Goal: Find specific page/section: Find specific page/section

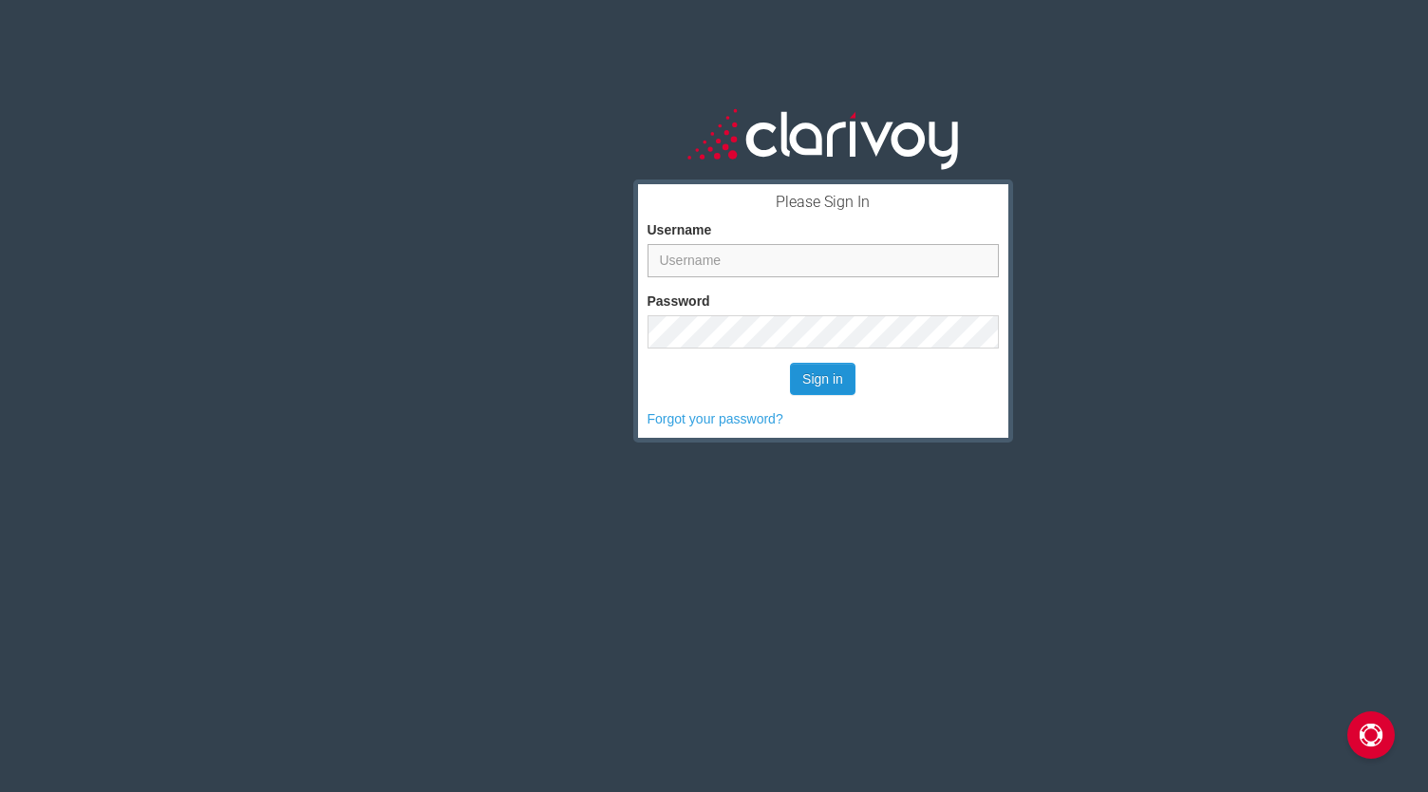
type input "tpotina"
click at [826, 392] on button "Sign in" at bounding box center [822, 379] width 65 height 32
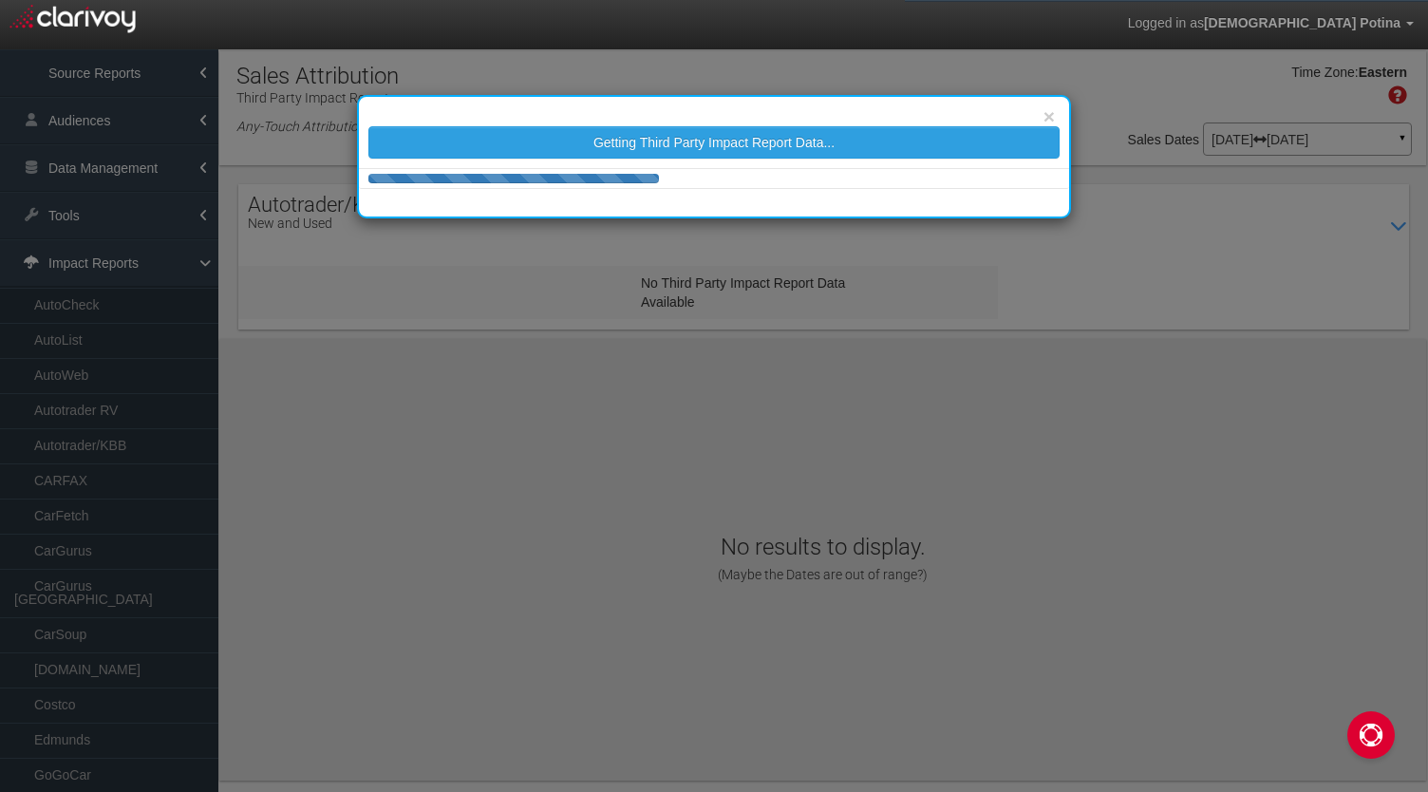
select select "25"
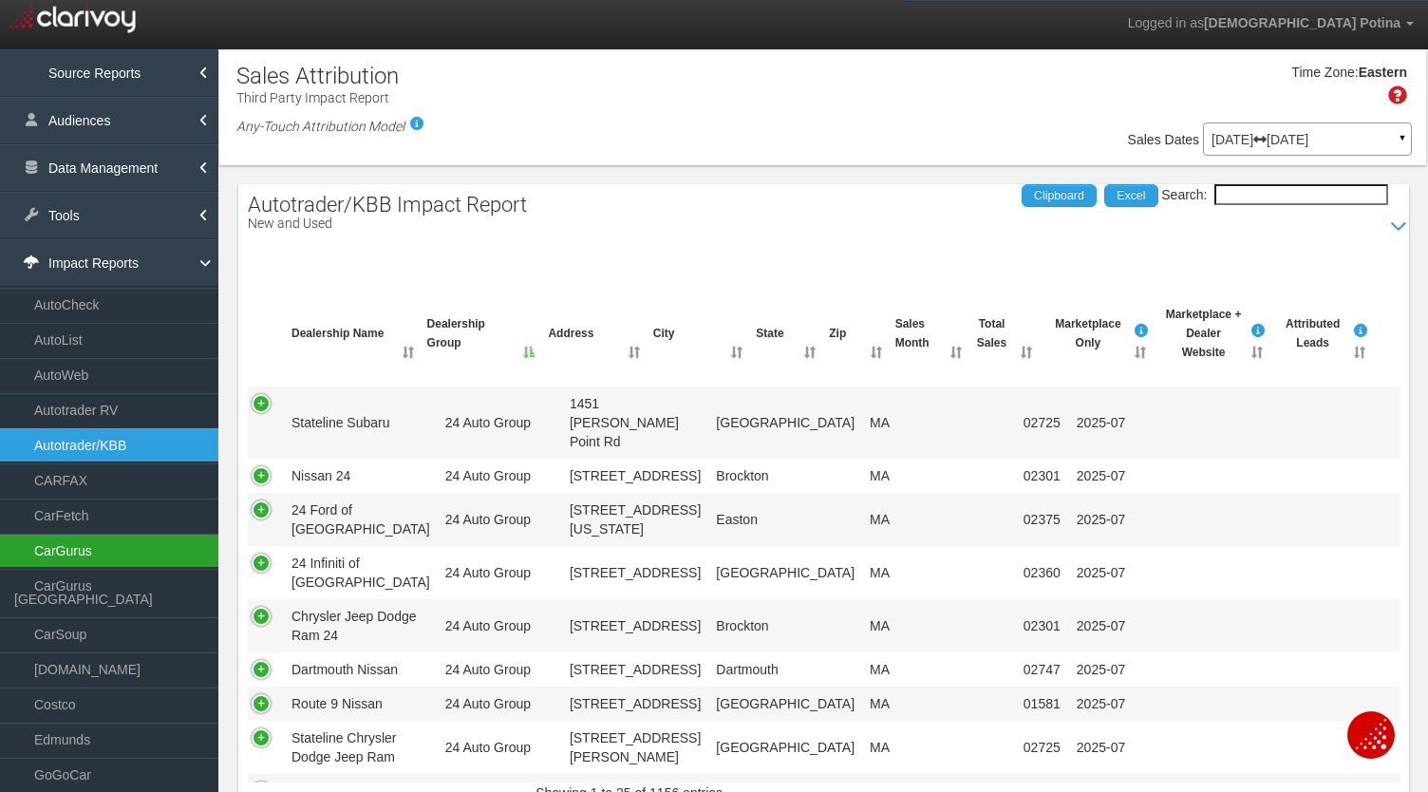
click at [85, 546] on link "CarGurus" at bounding box center [109, 550] width 218 height 34
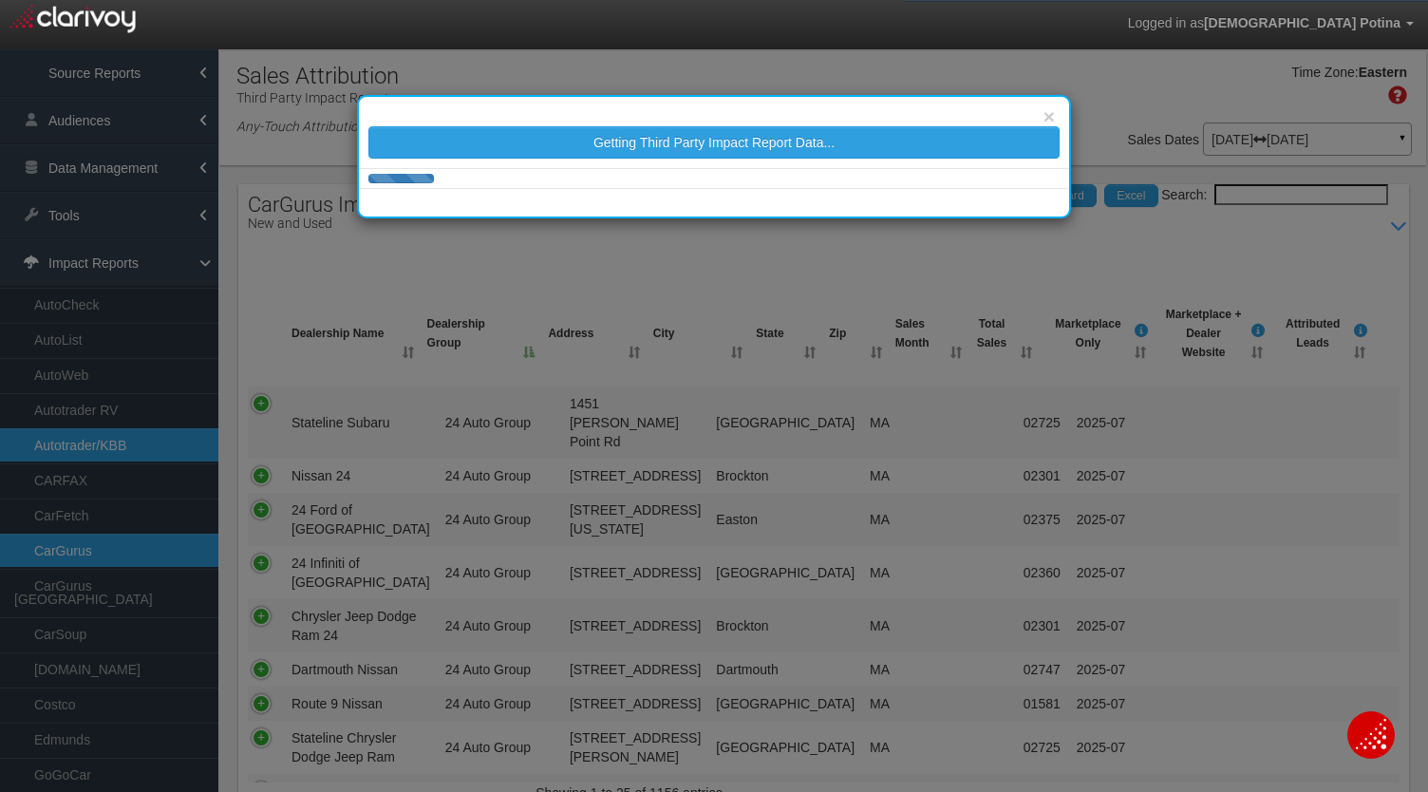
select select "25"
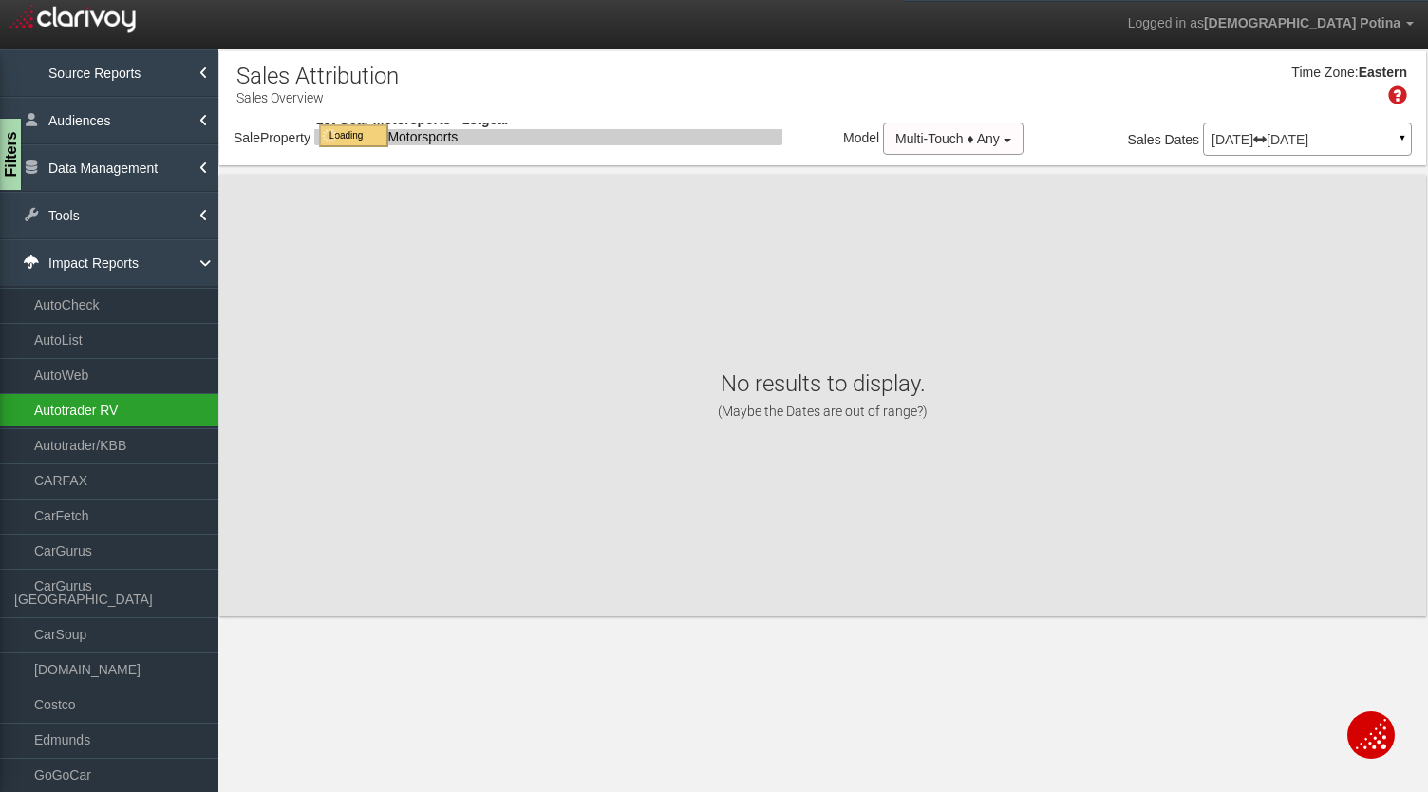
click at [72, 407] on link "Autotrader RV" at bounding box center [109, 410] width 218 height 34
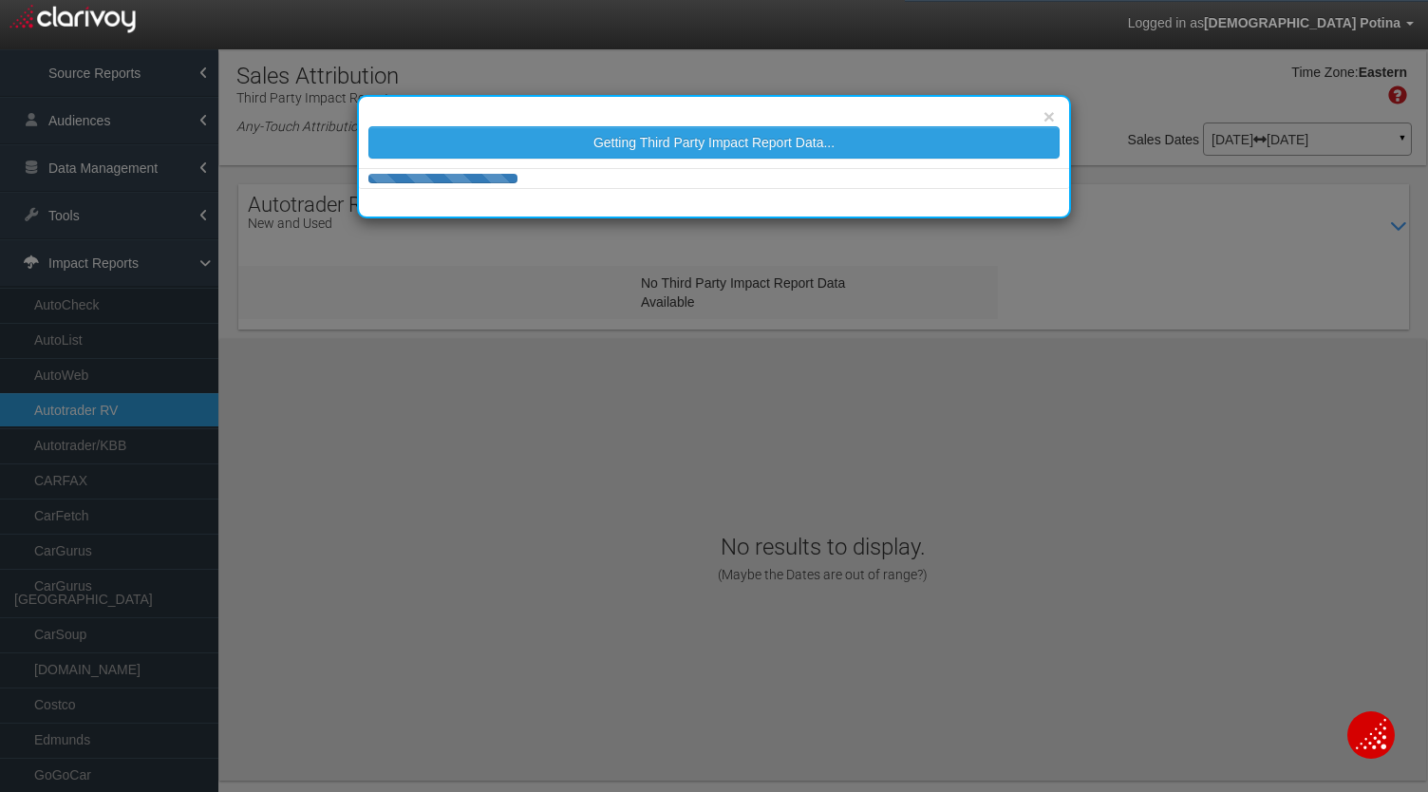
select select "25"
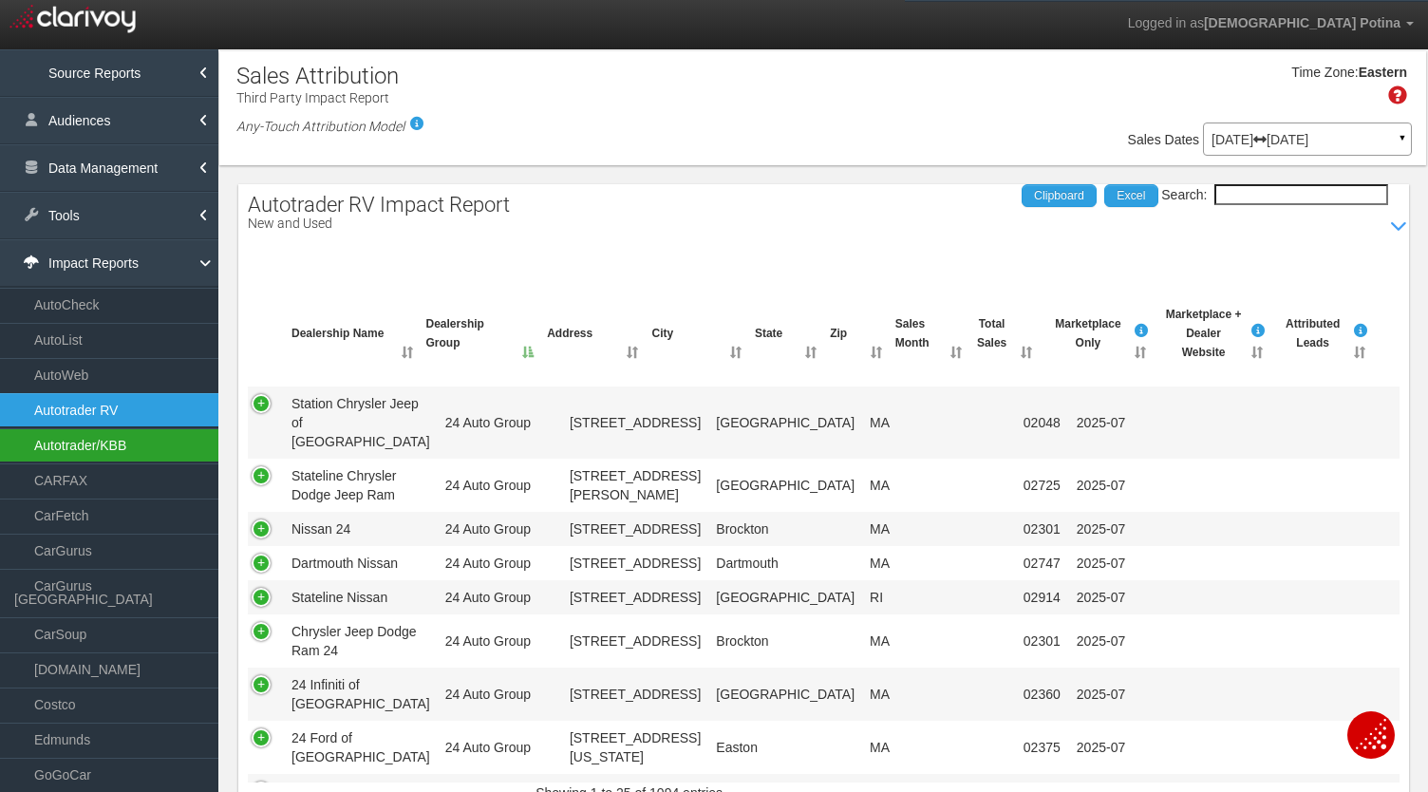
click at [82, 440] on link "Autotrader/KBB" at bounding box center [109, 445] width 218 height 34
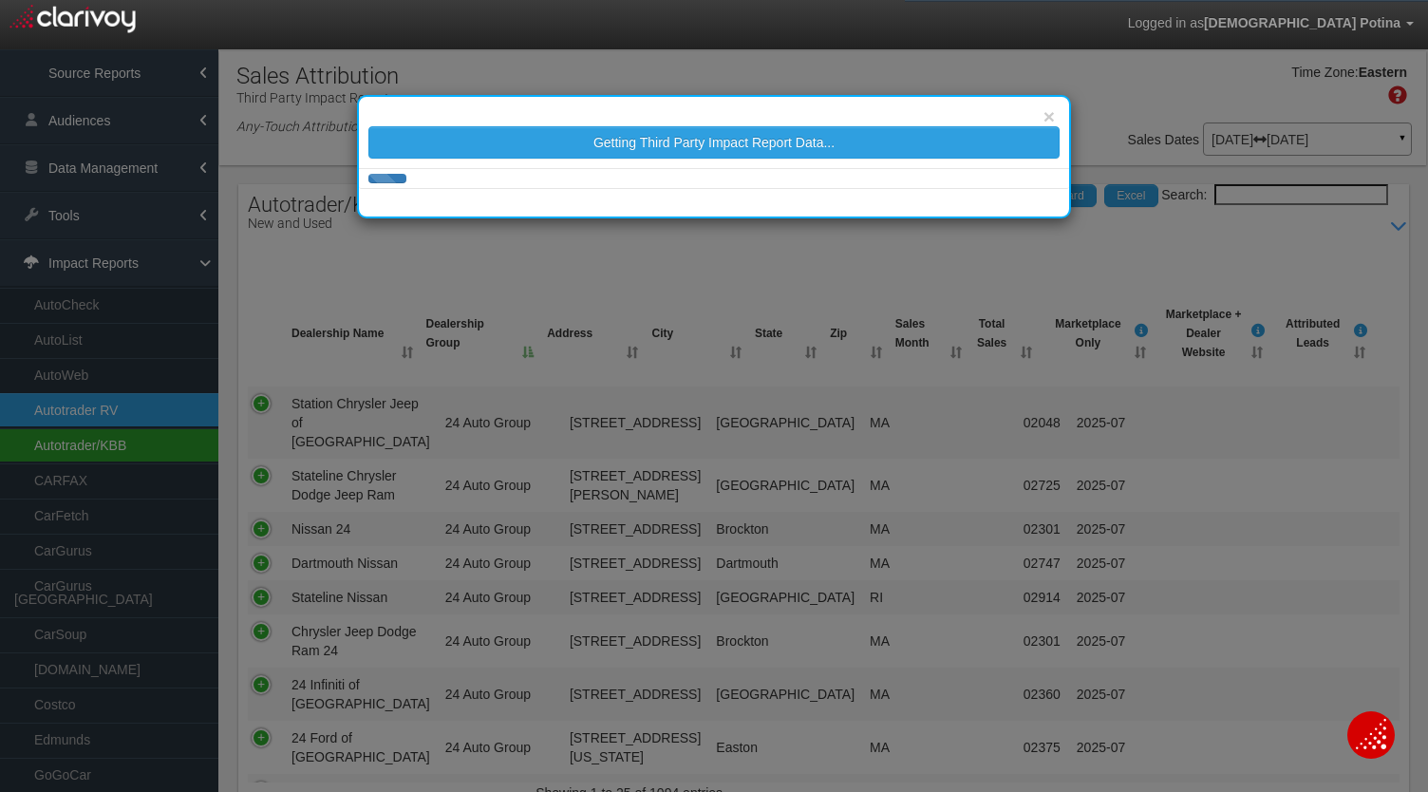
select select "25"
